Goal: Task Accomplishment & Management: Use online tool/utility

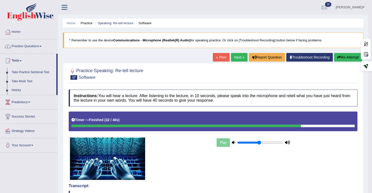
click at [39, 46] on link "Practice Questions" at bounding box center [28, 45] width 57 height 13
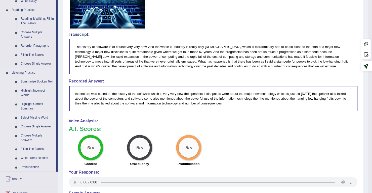
scroll to position [213, 0]
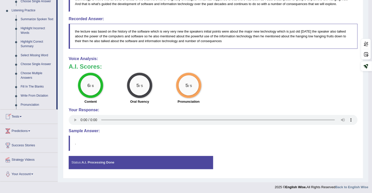
drag, startPoint x: 21, startPoint y: 115, endPoint x: 20, endPoint y: 113, distance: 2.6
click at [21, 115] on link "Tests" at bounding box center [28, 115] width 57 height 13
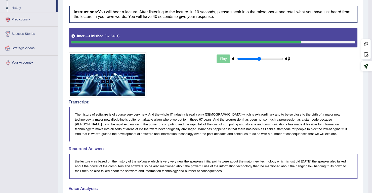
scroll to position [53, 0]
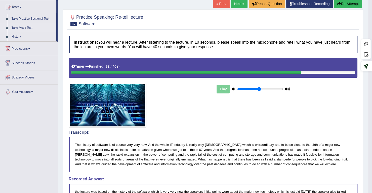
drag, startPoint x: 24, startPoint y: 26, endPoint x: 22, endPoint y: 26, distance: 2.5
click at [26, 29] on link "Take Mock Test" at bounding box center [32, 27] width 47 height 9
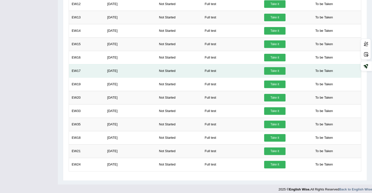
scroll to position [287, 0]
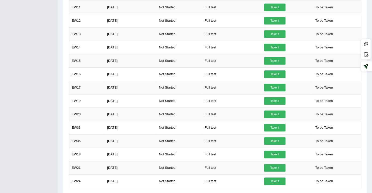
drag, startPoint x: 193, startPoint y: 184, endPoint x: 178, endPoint y: 204, distance: 25.0
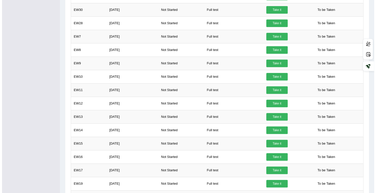
scroll to position [201, 0]
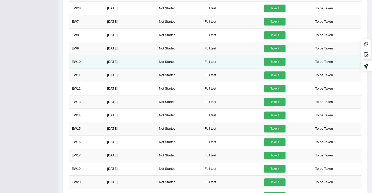
click at [269, 61] on link "Take it" at bounding box center [274, 62] width 21 height 8
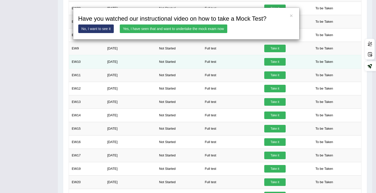
click at [269, 61] on div "× Have you watched our instructional video on how to take a Mock Test? No, I wa…" at bounding box center [188, 96] width 376 height 193
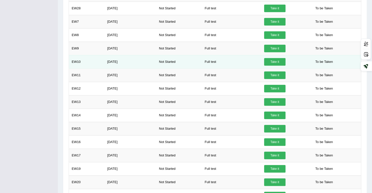
click at [269, 60] on link "Take it" at bounding box center [274, 62] width 21 height 8
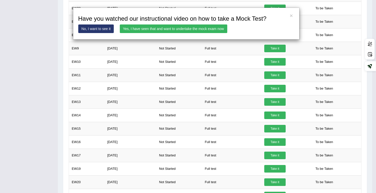
click at [148, 25] on link "Yes, I have seen that and want to undertake the mock exam now" at bounding box center [173, 28] width 107 height 9
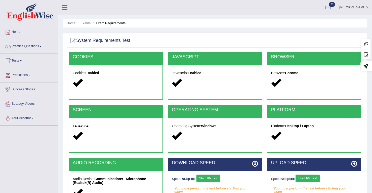
scroll to position [71, 0]
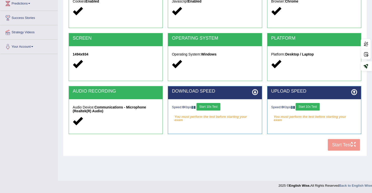
click at [213, 104] on button "Start 10s Test" at bounding box center [209, 107] width 24 height 8
click at [311, 106] on button "Start 10s Test" at bounding box center [308, 107] width 24 height 8
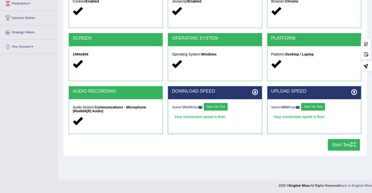
click at [346, 145] on button "Start Test" at bounding box center [344, 145] width 32 height 12
